Goal: Check status: Check status

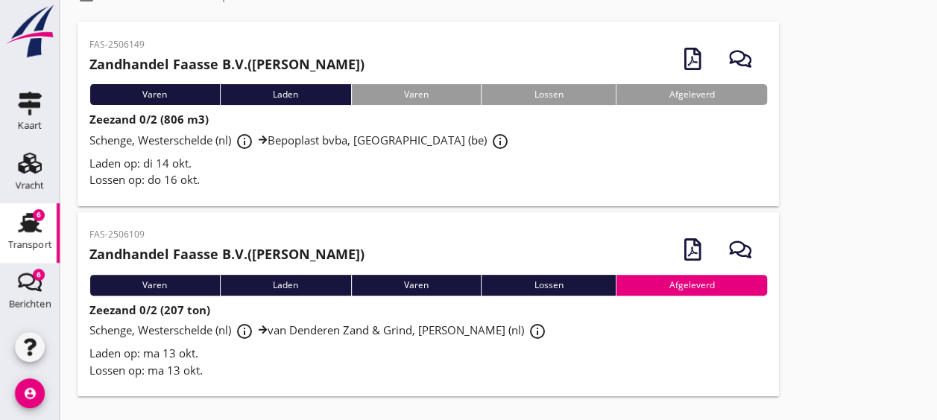
scroll to position [30, 0]
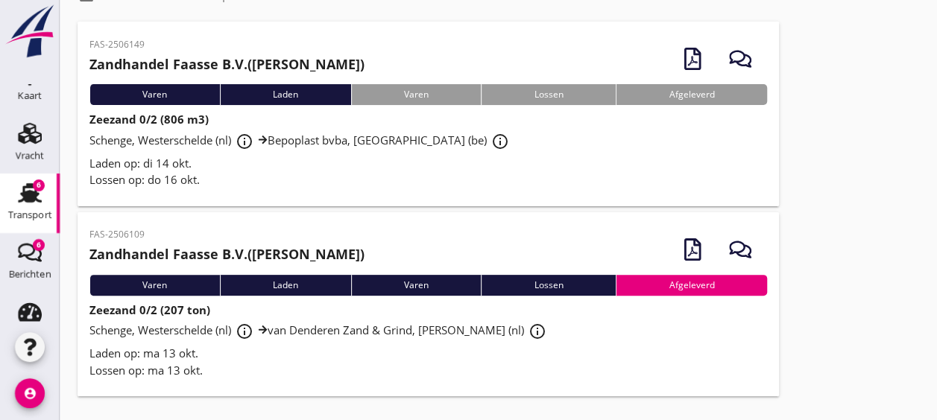
click at [481, 155] on div "Laden op: di 14 okt." at bounding box center [427, 163] width 677 height 17
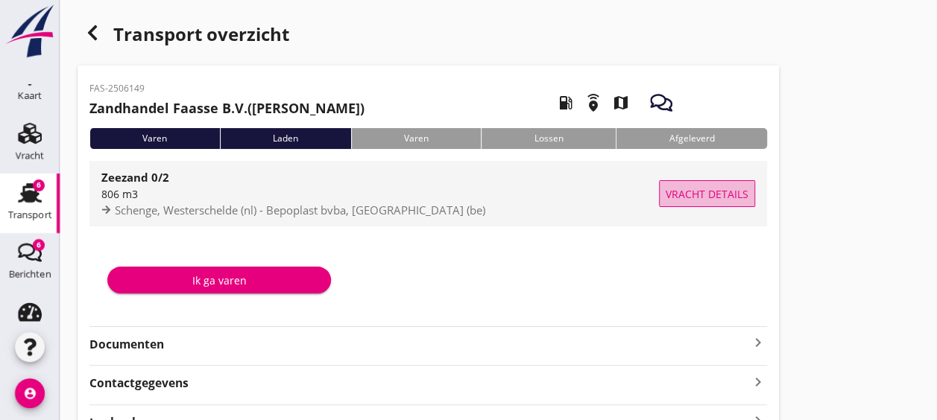
click at [706, 184] on button "Vracht details" at bounding box center [707, 193] width 96 height 27
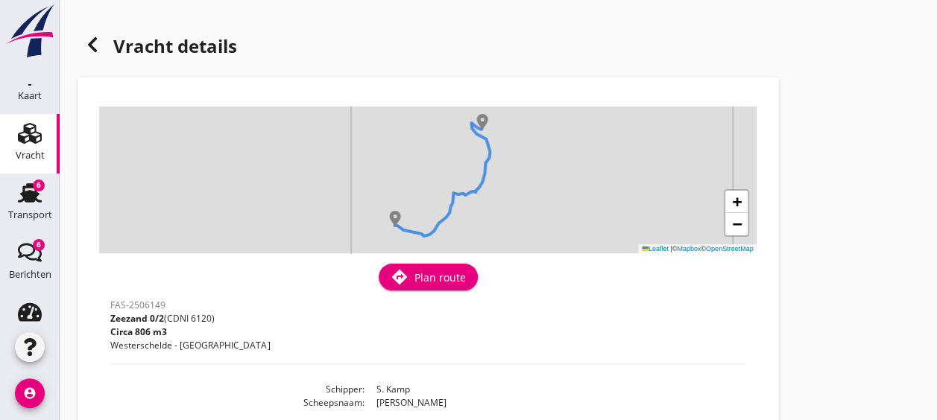
click at [399, 225] on div "+ − Leaflet | © Mapbox © OpenStreetMap" at bounding box center [427, 180] width 657 height 147
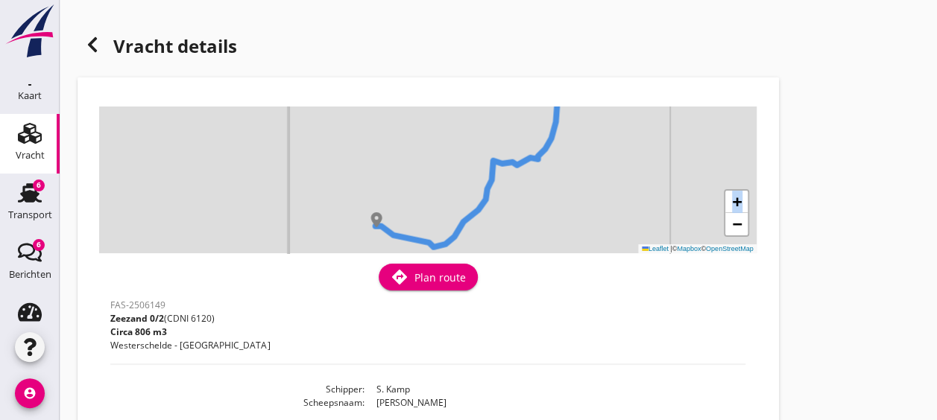
click at [399, 225] on div "+ − Leaflet | © Mapbox © OpenStreetMap" at bounding box center [427, 180] width 657 height 147
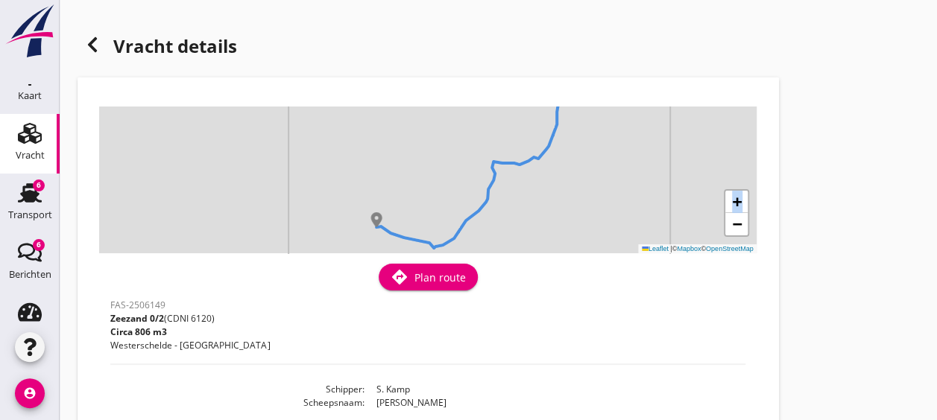
click at [399, 225] on div "+ − Leaflet | © Mapbox © OpenStreetMap" at bounding box center [427, 180] width 657 height 147
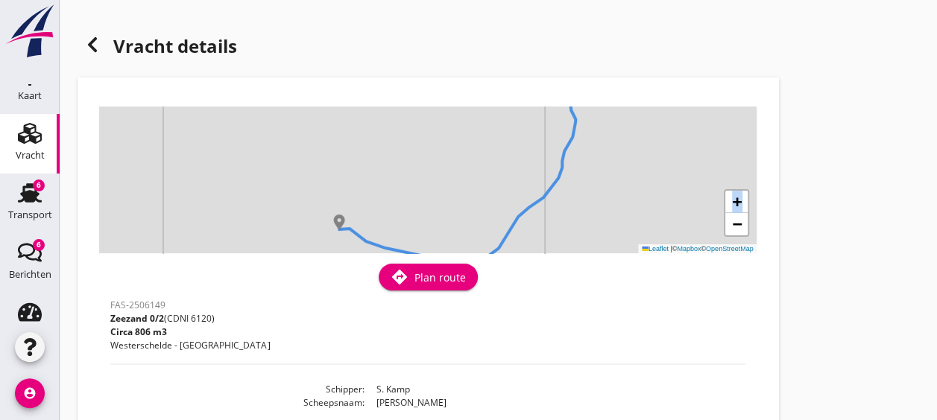
drag, startPoint x: 399, startPoint y: 225, endPoint x: 338, endPoint y: 218, distance: 61.6
click at [338, 218] on div "+ − Leaflet | © Mapbox © OpenStreetMap" at bounding box center [427, 180] width 657 height 147
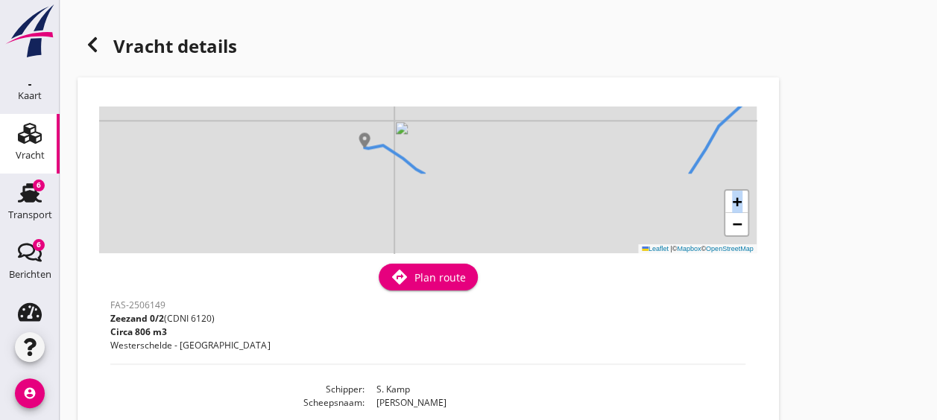
drag, startPoint x: 338, startPoint y: 218, endPoint x: 358, endPoint y: 121, distance: 98.9
click at [358, 121] on div "+ − Leaflet | © Mapbox © OpenStreetMap" at bounding box center [427, 180] width 657 height 147
click at [350, 157] on div "+ − Leaflet | © Mapbox © OpenStreetMap" at bounding box center [427, 180] width 657 height 147
drag, startPoint x: 350, startPoint y: 157, endPoint x: 328, endPoint y: 173, distance: 27.1
click at [328, 173] on div "+ − Leaflet | © Mapbox © OpenStreetMap" at bounding box center [427, 180] width 657 height 147
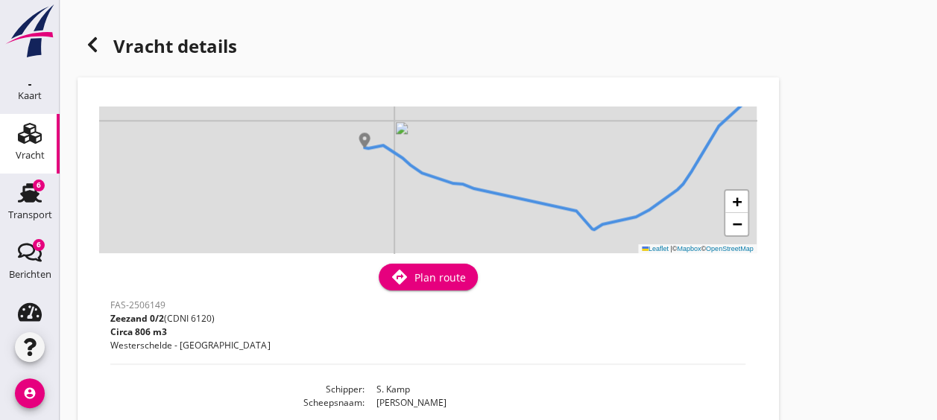
click at [328, 173] on div "+ − Leaflet | © Mapbox © OpenStreetMap" at bounding box center [427, 180] width 657 height 147
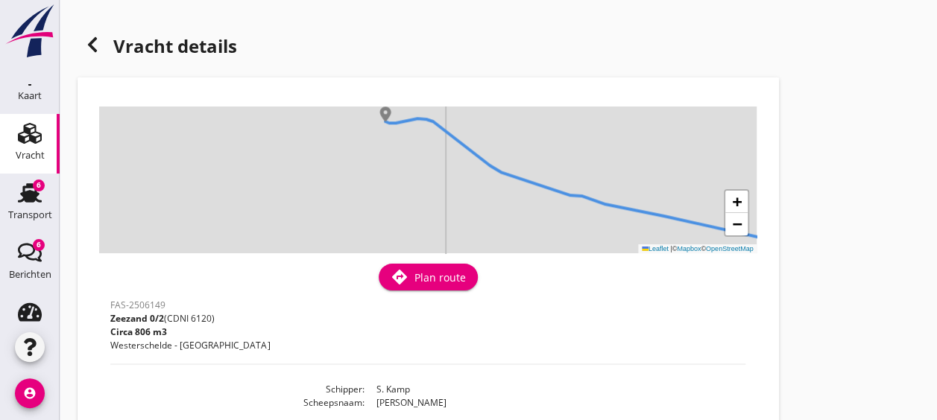
click at [364, 136] on div "+ − Leaflet | © Mapbox © OpenStreetMap" at bounding box center [427, 180] width 657 height 147
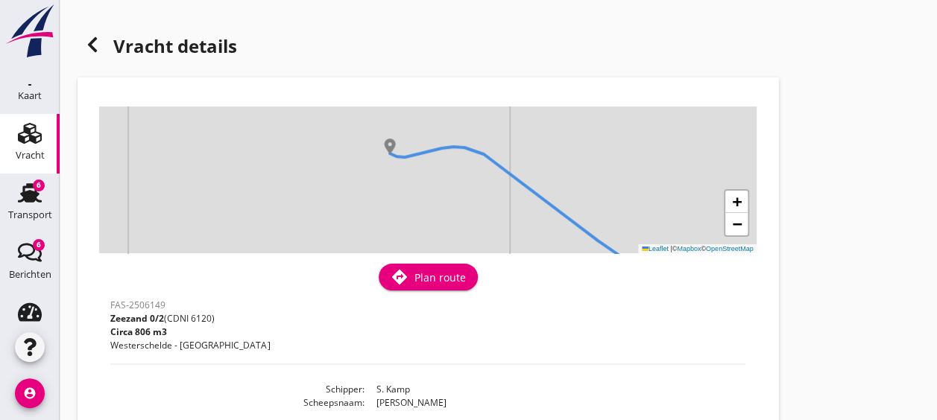
drag, startPoint x: 364, startPoint y: 136, endPoint x: 359, endPoint y: 188, distance: 51.6
click at [359, 188] on div "+ − Leaflet | © Mapbox © OpenStreetMap" at bounding box center [427, 180] width 657 height 147
click at [362, 167] on div "+ − Leaflet | © Mapbox © OpenStreetMap" at bounding box center [427, 180] width 657 height 147
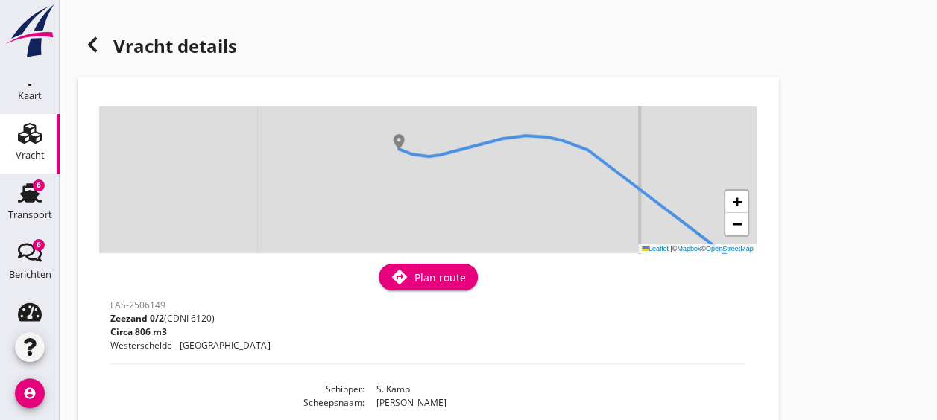
click at [362, 167] on div "+ − Leaflet | © Mapbox © OpenStreetMap" at bounding box center [427, 180] width 657 height 147
click at [95, 46] on icon at bounding box center [92, 45] width 18 height 18
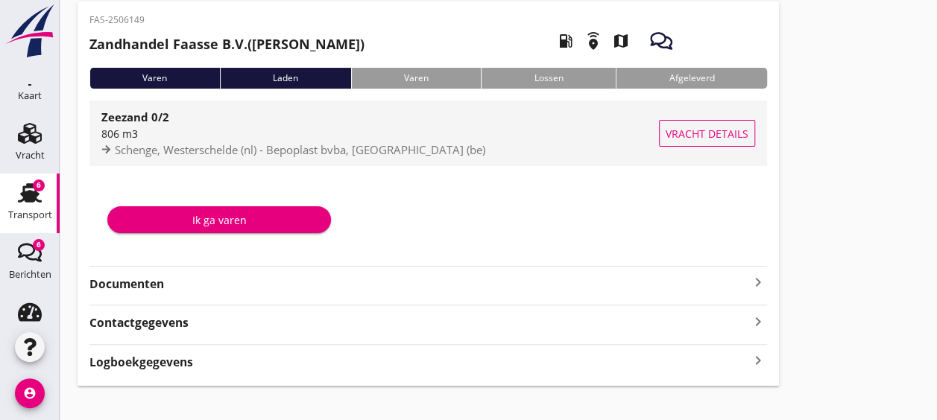
scroll to position [67, 0]
